Goal: Task Accomplishment & Management: Complete application form

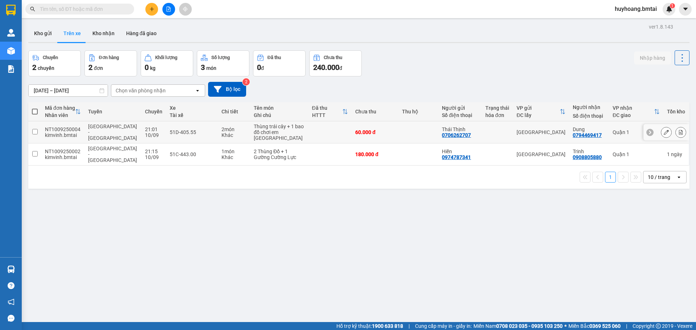
click at [661, 132] on button at bounding box center [666, 132] width 10 height 13
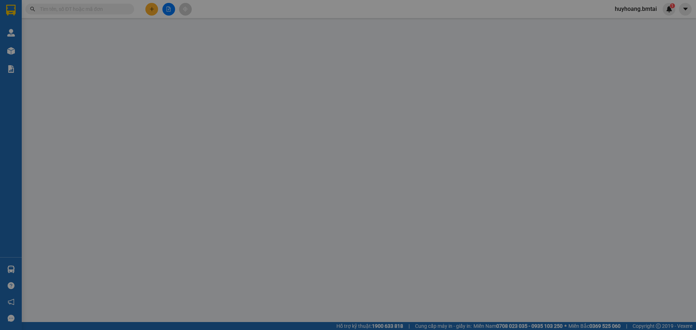
type input "0706262707"
type input "Thái Thịnh"
type input "0794469417"
type input "Dung"
type input "60.000"
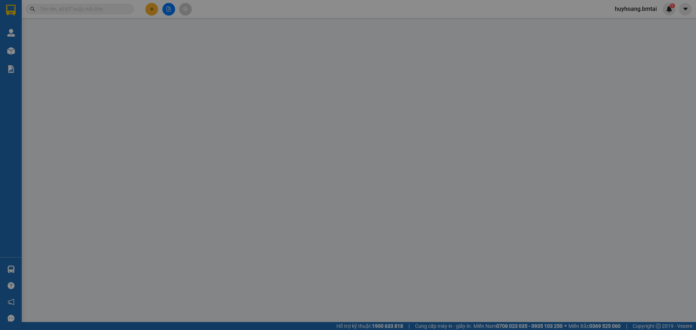
type input "60.000"
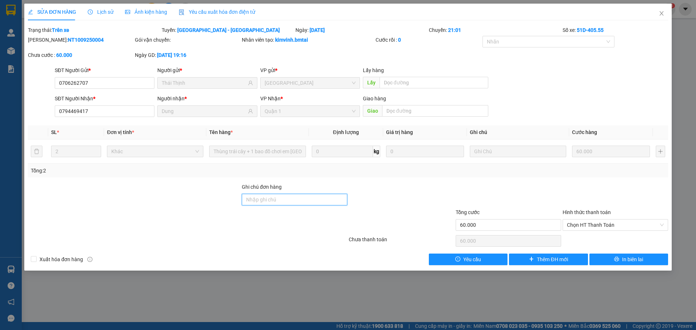
click at [278, 199] on input "Ghi chú đơn hàng" at bounding box center [294, 200] width 105 height 12
type input "d"
click at [597, 219] on div "Chọn HT Thanh Toán" at bounding box center [614, 225] width 105 height 12
type input "đã ck"
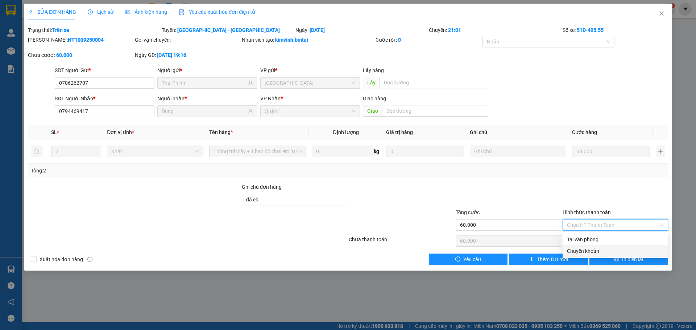
click at [591, 253] on div "Chuyển khoản" at bounding box center [615, 251] width 97 height 8
type input "0"
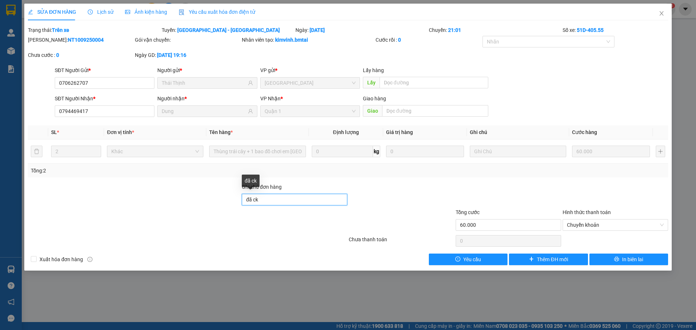
click at [304, 202] on input "đã ck" at bounding box center [294, 200] width 105 height 12
click at [578, 222] on span "Chuyển khoản" at bounding box center [615, 225] width 97 height 11
type input "đã ck 11/09"
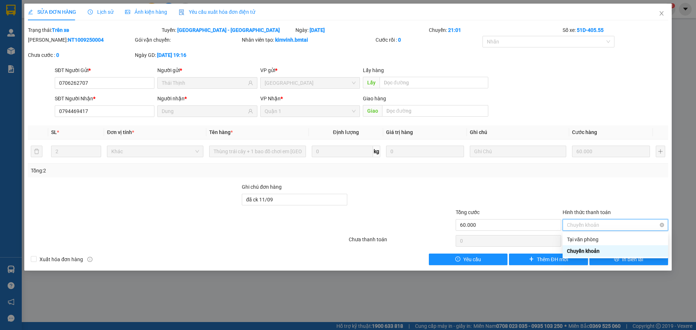
click at [578, 222] on span "Chuyển khoản" at bounding box center [615, 225] width 97 height 11
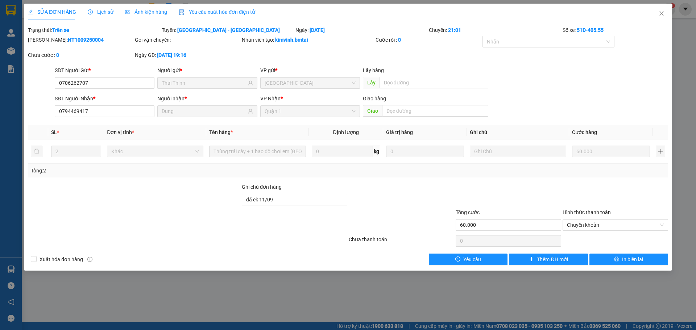
click at [323, 167] on div "Tổng: 2" at bounding box center [348, 171] width 634 height 8
click at [657, 13] on span "Close" at bounding box center [661, 14] width 20 height 20
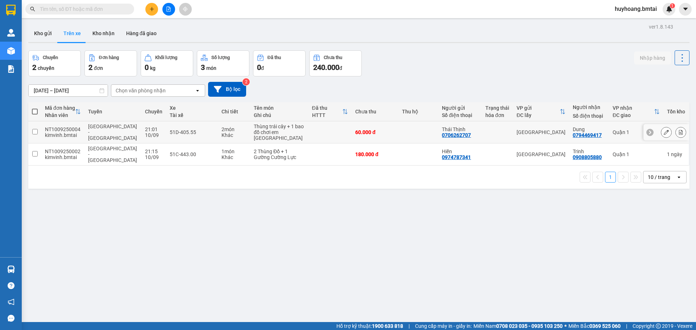
click at [609, 137] on td "Quận 1" at bounding box center [636, 132] width 54 height 22
checkbox input "true"
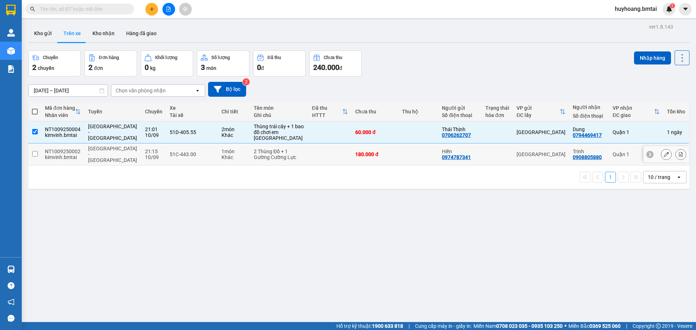
click at [623, 163] on td "Quận 1" at bounding box center [636, 154] width 54 height 22
checkbox input "true"
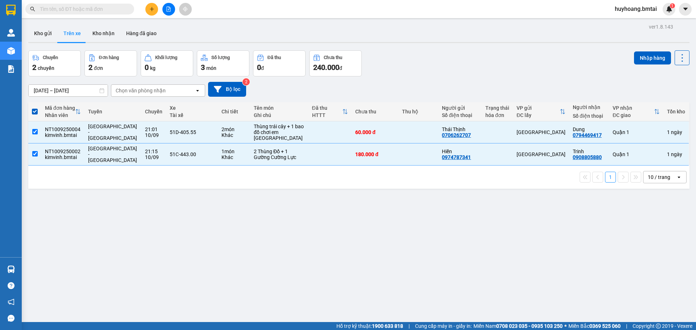
click at [641, 48] on div "ver 1.8.143 Kho gửi Trên xe Kho nhận Hàng đã giao Chuyến 2 chuyến Đơn hàng 2 đơ…" at bounding box center [358, 187] width 667 height 330
click at [643, 56] on button "Nhập hàng" at bounding box center [652, 57] width 37 height 13
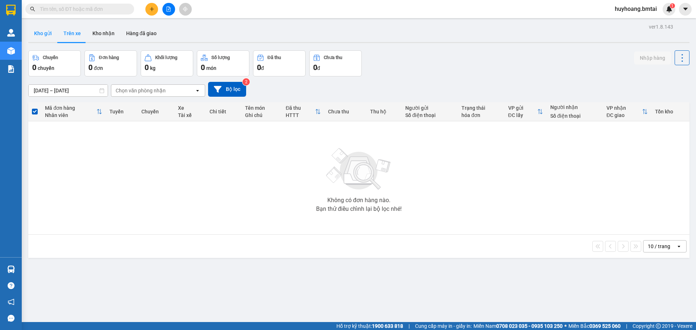
click at [45, 33] on button "Kho gửi" at bounding box center [42, 33] width 29 height 17
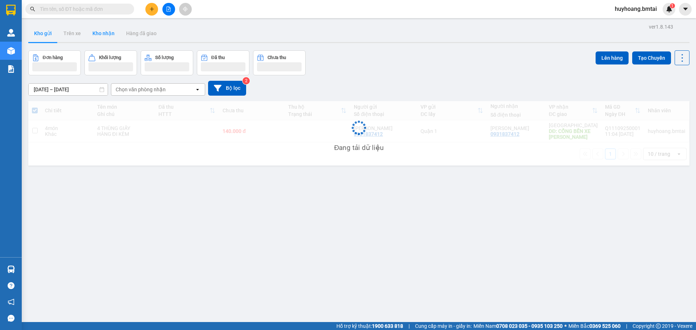
click at [106, 36] on button "Kho nhận" at bounding box center [104, 33] width 34 height 17
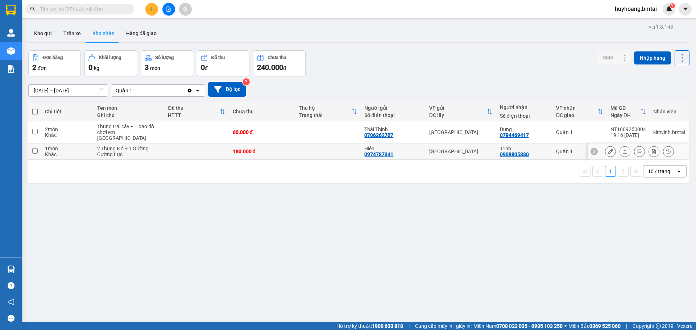
click at [535, 148] on div "Trinh 0908805880" at bounding box center [524, 152] width 49 height 12
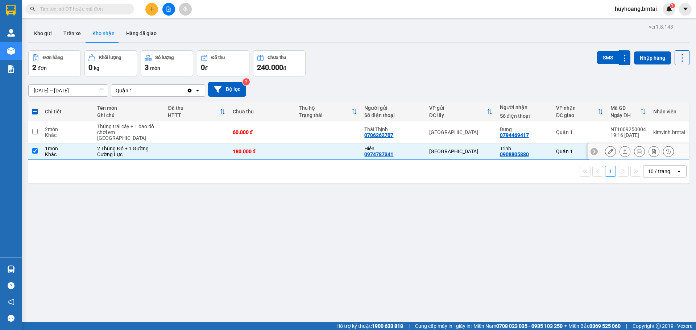
click at [286, 145] on td "180.000 đ" at bounding box center [262, 151] width 66 height 16
checkbox input "false"
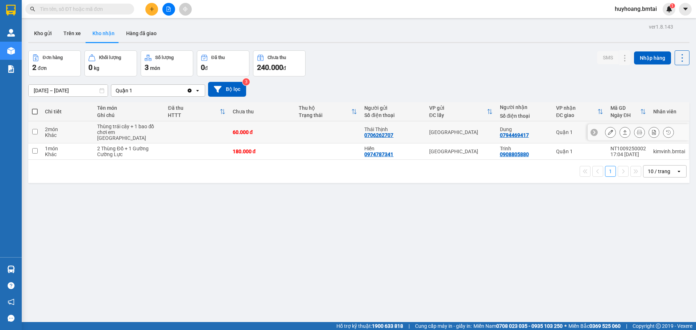
click at [315, 134] on td at bounding box center [328, 132] width 66 height 22
checkbox input "true"
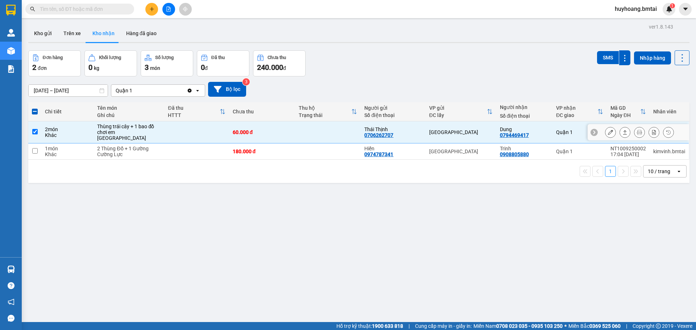
click at [608, 130] on icon at bounding box center [610, 132] width 5 height 5
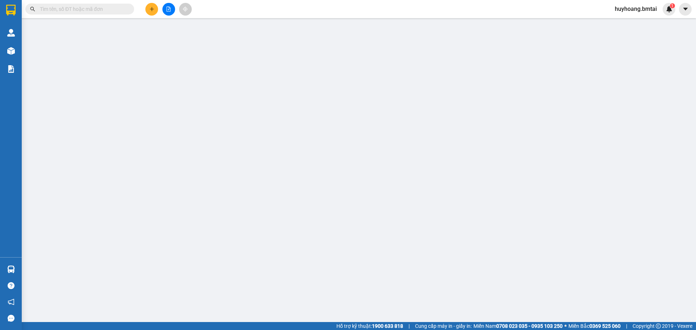
type input "0706262707"
type input "Thái Thịnh"
type input "0794469417"
type input "Dung"
type input "60.000"
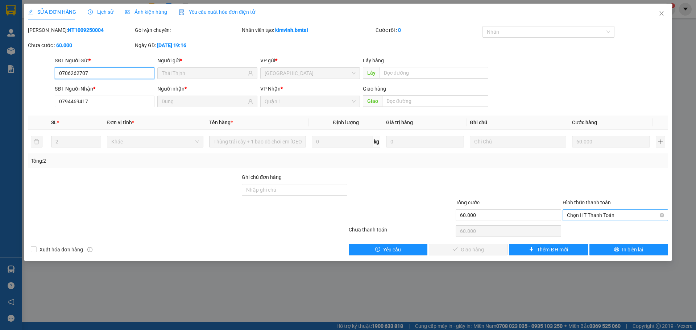
click at [616, 214] on span "Chọn HT Thanh Toán" at bounding box center [615, 215] width 97 height 11
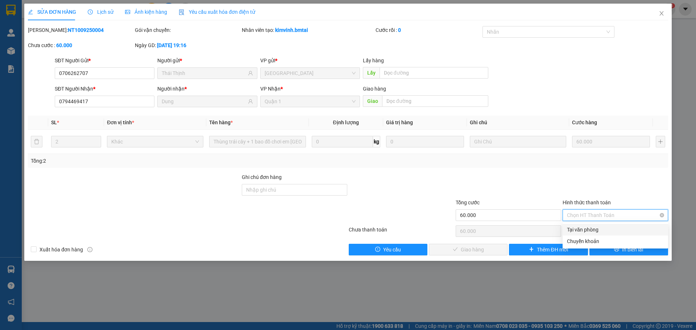
click at [614, 218] on span "Chọn HT Thanh Toán" at bounding box center [615, 215] width 97 height 11
click at [601, 242] on div "Chuyển khoản" at bounding box center [615, 241] width 97 height 8
type input "0"
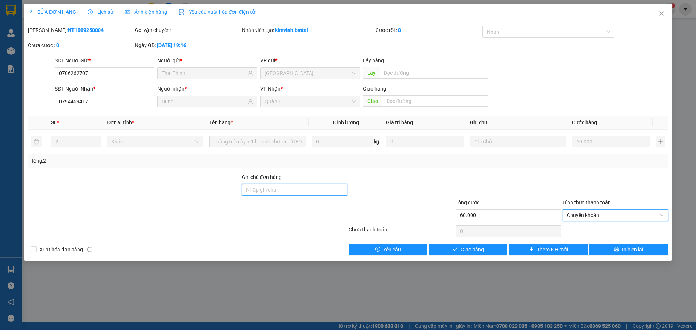
click at [325, 189] on input "Ghi chú đơn hàng" at bounding box center [294, 190] width 105 height 12
type input "d"
type input "đã ck 11/09"
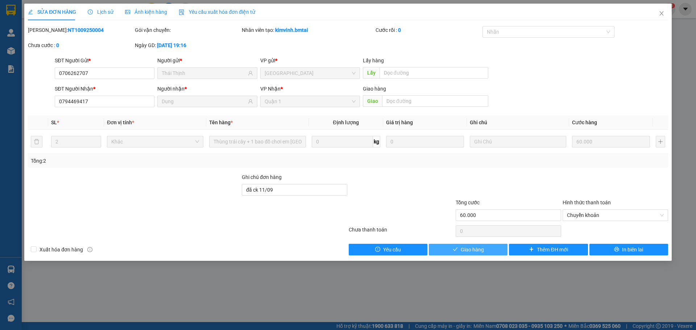
click at [467, 253] on span "Giao hàng" at bounding box center [471, 250] width 23 height 8
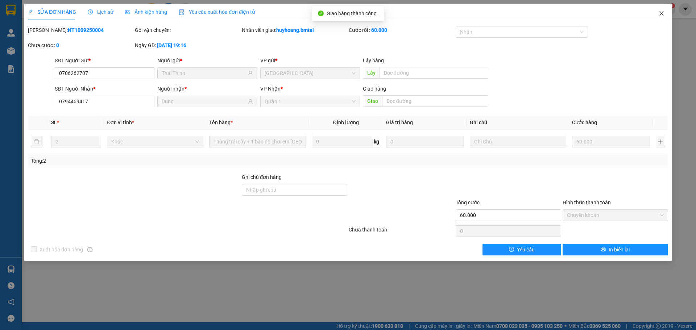
click at [662, 15] on icon "close" at bounding box center [661, 14] width 6 height 6
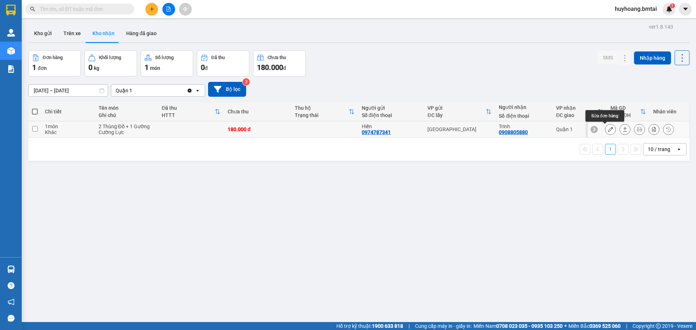
click at [608, 129] on icon at bounding box center [610, 129] width 5 height 5
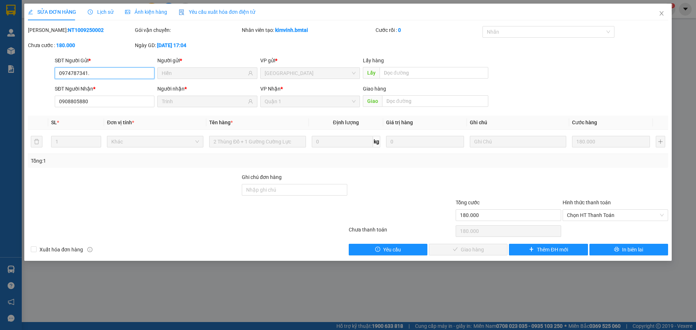
type input "0974787341."
click at [263, 191] on input "Ghi chú đơn hàng" at bounding box center [294, 190] width 105 height 12
type input "d"
type input "đã ck 11/09"
click at [603, 209] on div "Hình thức thanh toán" at bounding box center [614, 204] width 105 height 11
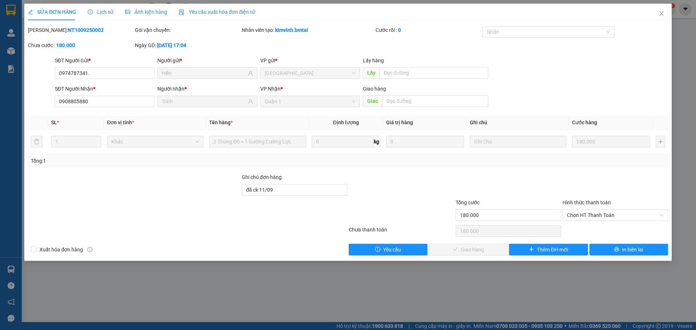
click at [601, 222] on div "Hình thức thanh toán Chọn HT Thanh Toán" at bounding box center [614, 211] width 105 height 25
click at [602, 221] on div "Hình thức thanh toán Chọn HT Thanh Toán" at bounding box center [614, 211] width 105 height 25
click at [607, 216] on span "Chọn HT Thanh Toán" at bounding box center [615, 215] width 97 height 11
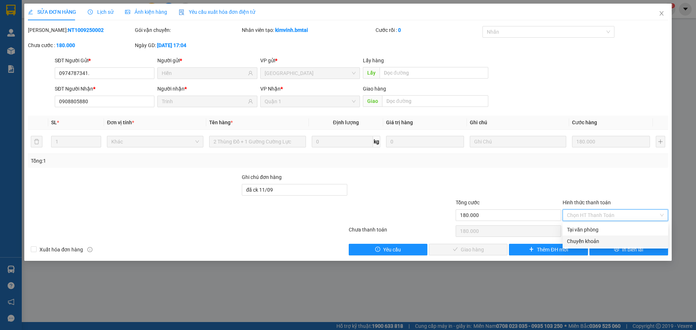
click at [593, 239] on div "Chuyển khoản" at bounding box center [615, 241] width 97 height 8
type input "0"
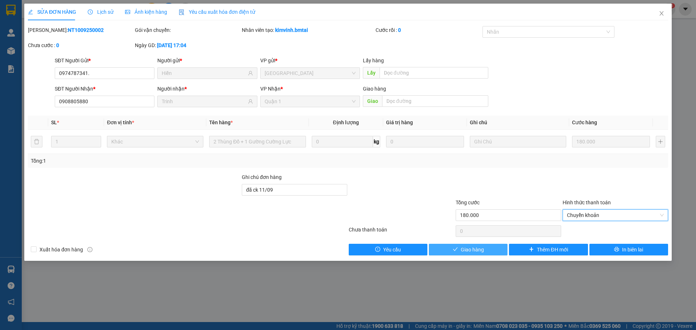
click at [476, 247] on span "Giao hàng" at bounding box center [471, 250] width 23 height 8
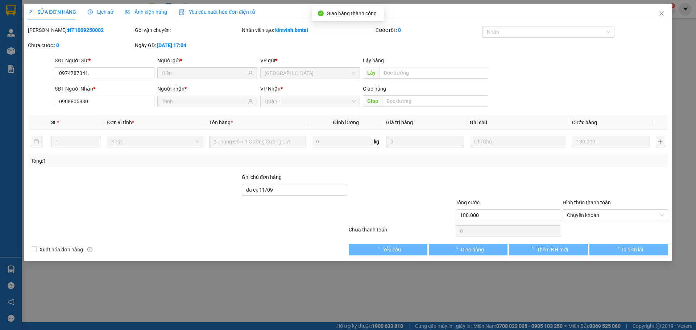
type input "0974787341"
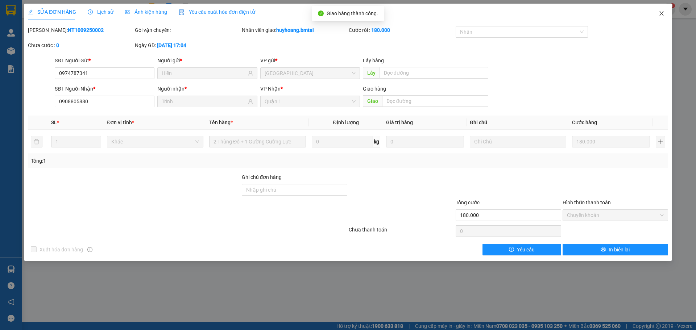
click at [658, 18] on span "Close" at bounding box center [661, 14] width 20 height 20
